Goal: Navigation & Orientation: Find specific page/section

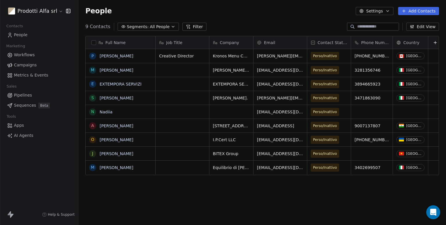
scroll to position [194, 363]
drag, startPoint x: 239, startPoint y: 97, endPoint x: 216, endPoint y: 96, distance: 23.0
click at [253, 95] on icon "grid" at bounding box center [255, 97] width 5 height 5
drag, startPoint x: 244, startPoint y: 71, endPoint x: 214, endPoint y: 70, distance: 29.9
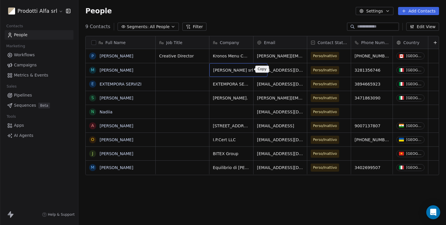
click at [259, 70] on icon "grid" at bounding box center [260, 70] width 3 height 3
click at [53, 13] on html "Prodotti Alfa srl Contacts People Marketing Workflows Campaigns Metrics & Event…" at bounding box center [223, 112] width 446 height 225
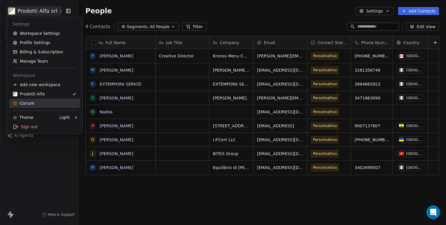
click at [42, 102] on div "Corium" at bounding box center [45, 103] width 64 height 6
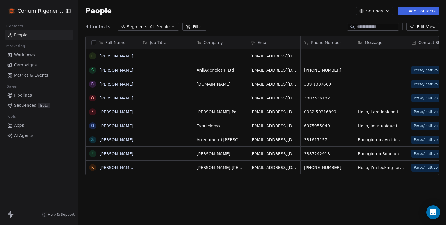
scroll to position [194, 363]
click at [311, 196] on div "Full Name E Eva Zamarbide S Sriram Kumar R Roberto De Gregorio O Omri Almagor F…" at bounding box center [262, 130] width 368 height 198
